Goal: Transaction & Acquisition: Purchase product/service

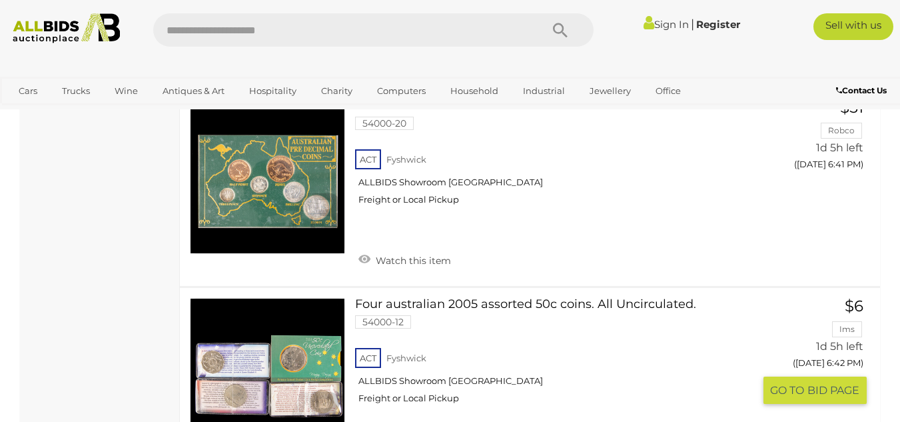
scroll to position [2464, 0]
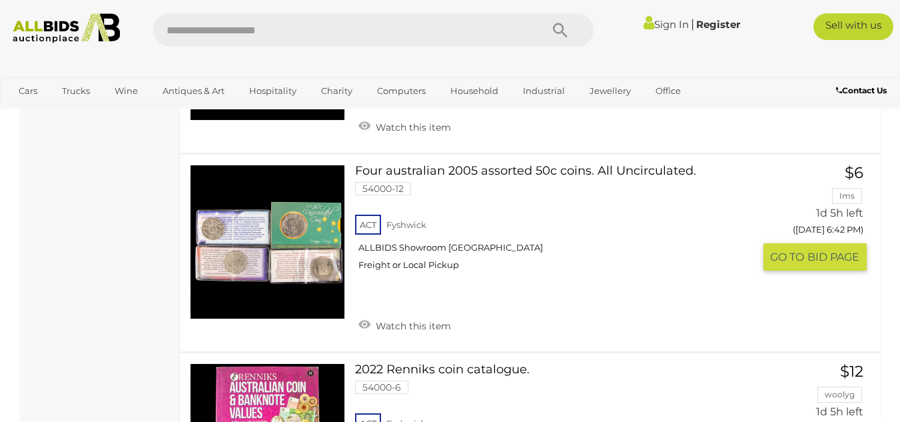
click at [262, 220] on link at bounding box center [267, 241] width 155 height 155
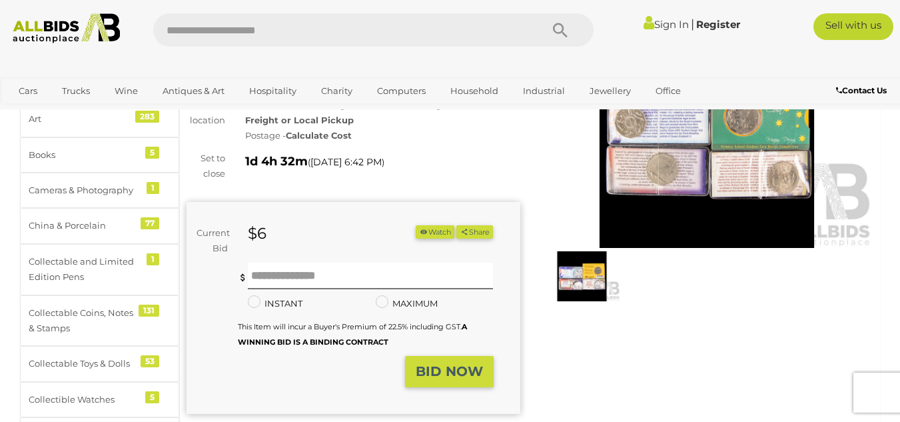
scroll to position [67, 0]
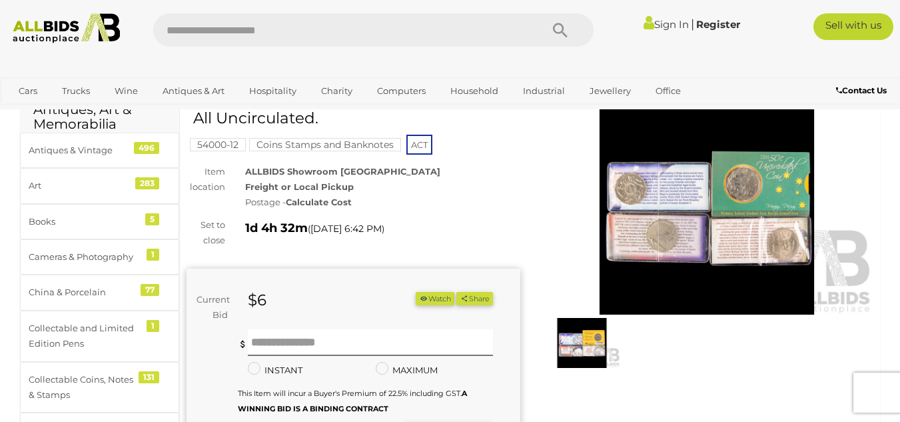
click at [663, 179] on img at bounding box center [707, 207] width 334 height 215
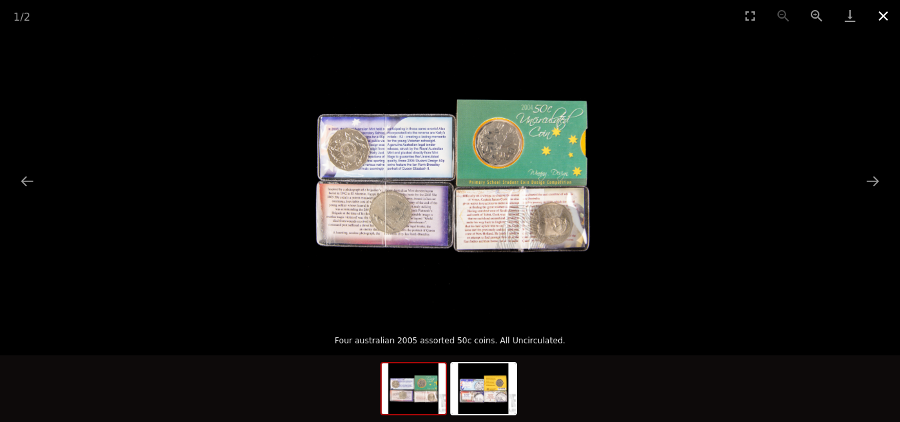
click at [884, 14] on button "Close gallery" at bounding box center [882, 15] width 33 height 31
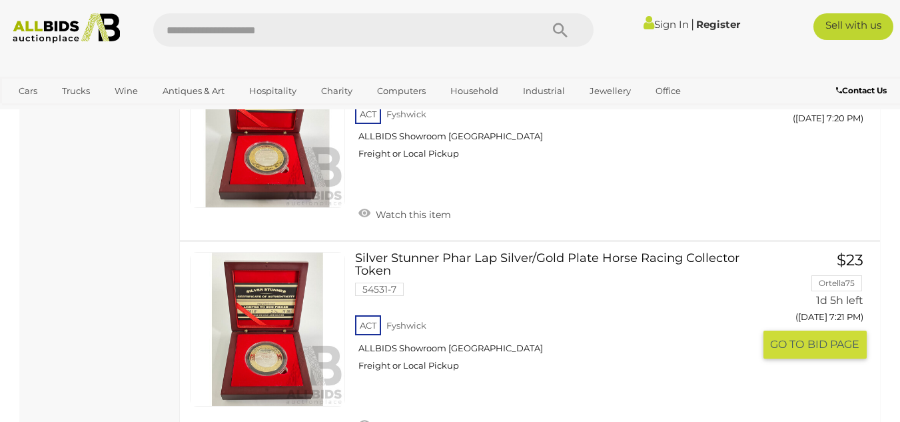
scroll to position [9727, 0]
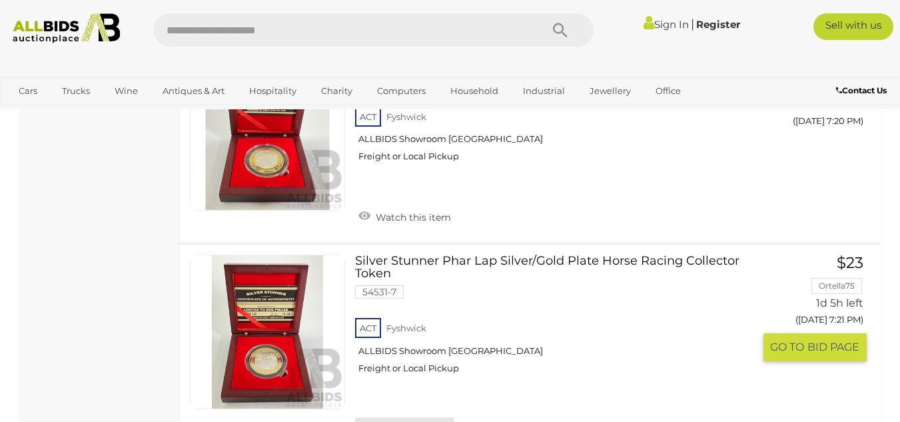
click at [418, 417] on link "Watch this item" at bounding box center [404, 427] width 99 height 20
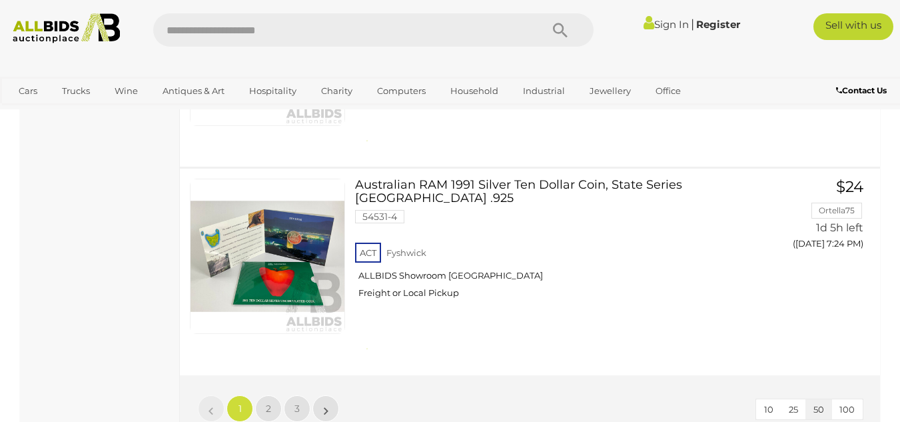
scroll to position [10460, 0]
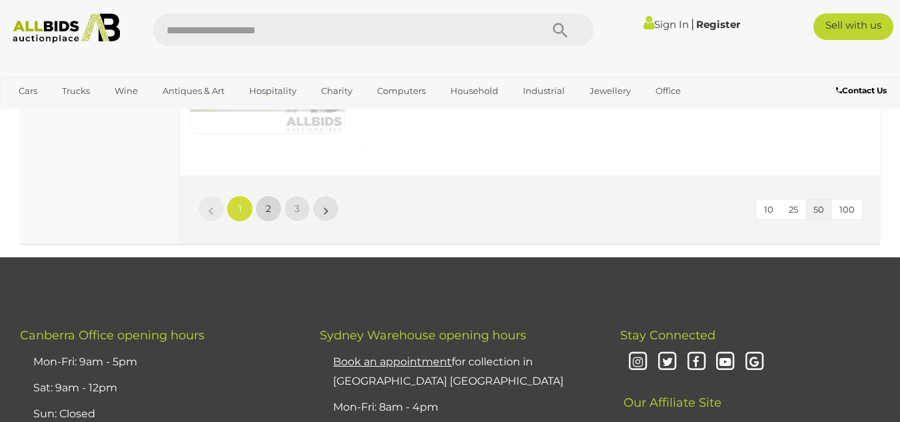
click at [264, 195] on link "2" at bounding box center [268, 208] width 27 height 27
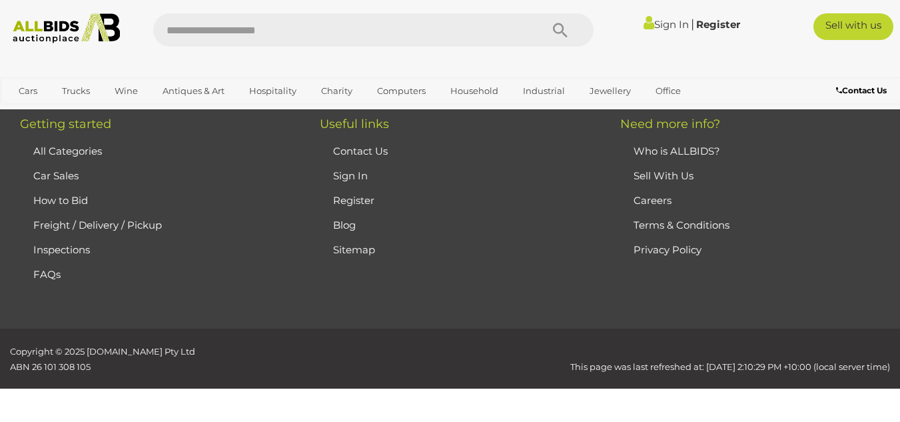
scroll to position [195, 0]
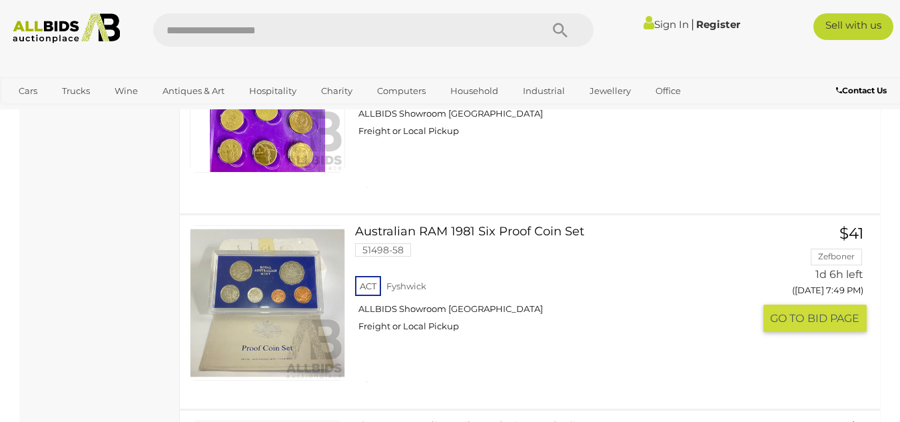
scroll to position [4061, 0]
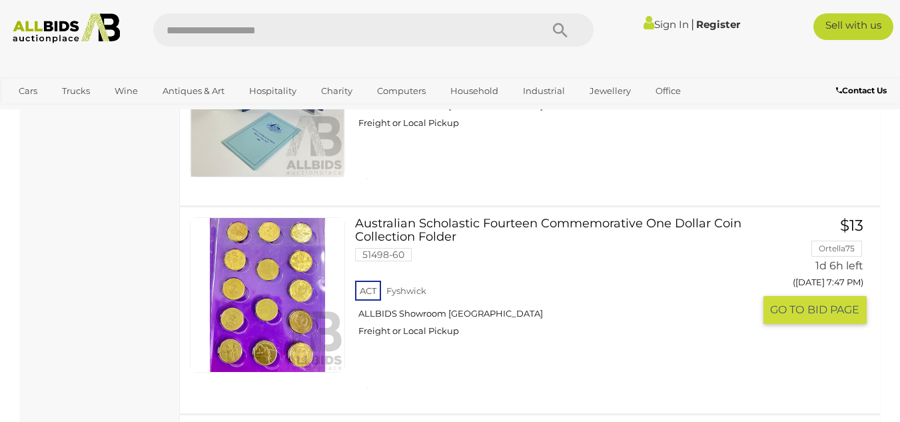
click at [259, 244] on link at bounding box center [267, 294] width 155 height 155
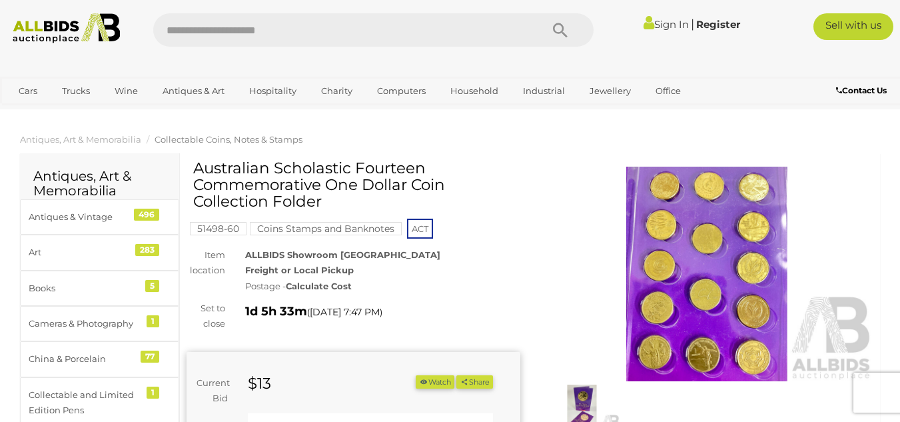
scroll to position [67, 0]
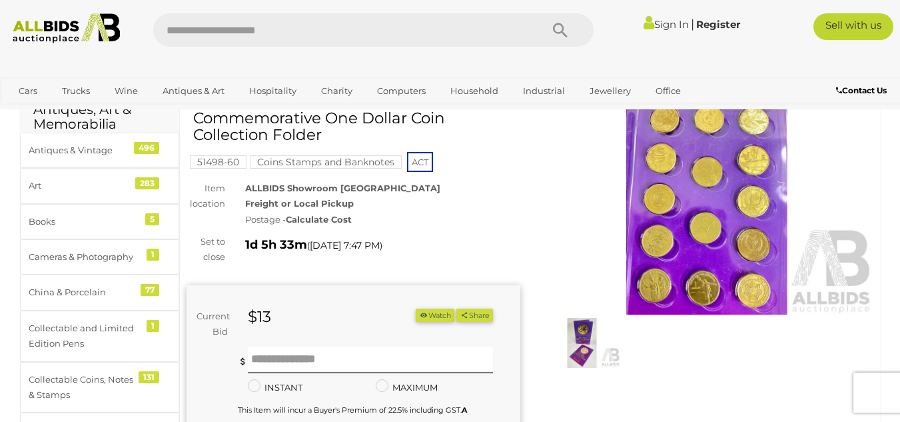
click at [725, 250] on img at bounding box center [707, 207] width 334 height 215
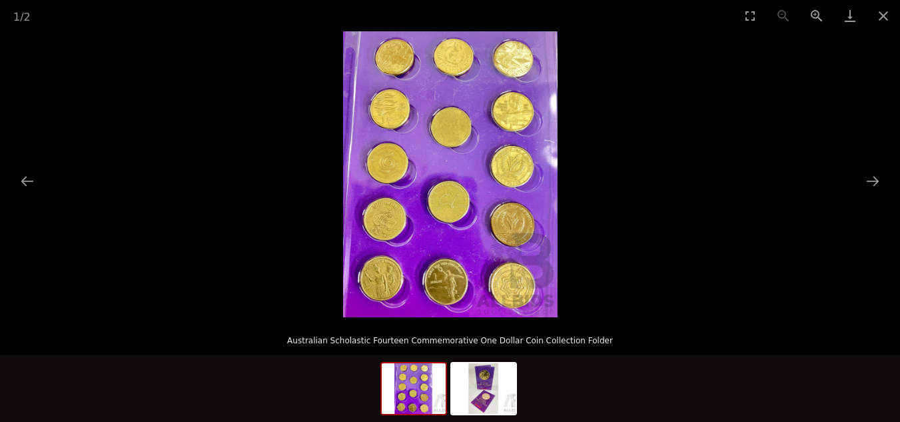
click at [511, 61] on img at bounding box center [450, 174] width 214 height 286
click at [815, 11] on button "Zoom in" at bounding box center [816, 15] width 33 height 31
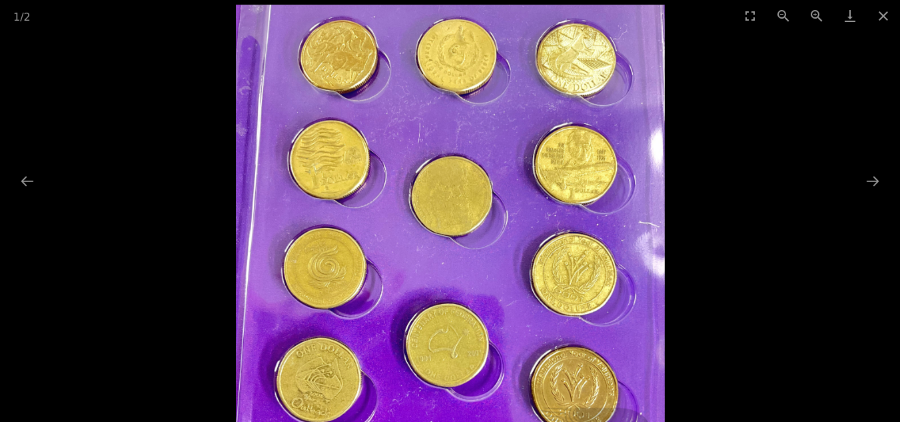
drag, startPoint x: 619, startPoint y: 233, endPoint x: 591, endPoint y: 356, distance: 126.3
click at [566, 372] on img at bounding box center [450, 290] width 429 height 571
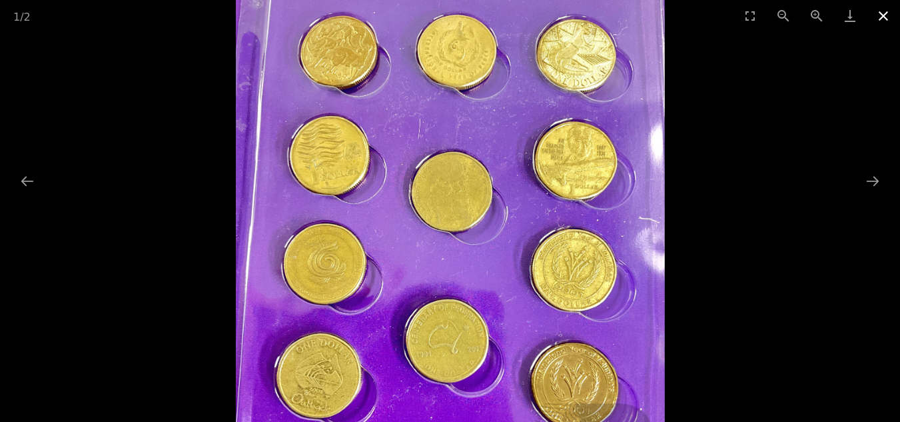
click at [881, 13] on button "Close gallery" at bounding box center [882, 15] width 33 height 31
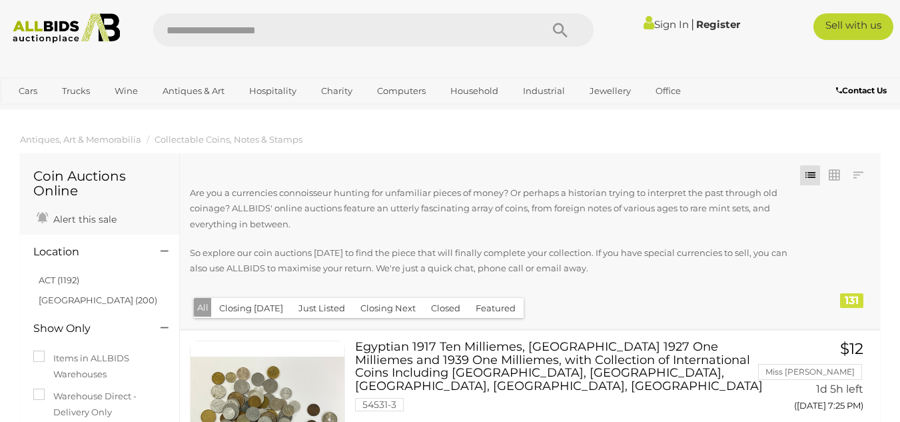
scroll to position [195, 0]
